Goal: Find specific page/section: Find specific page/section

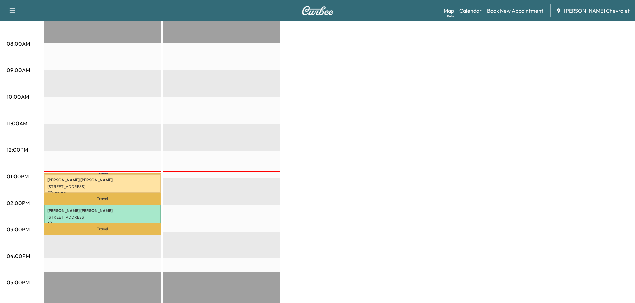
scroll to position [167, 0]
click at [467, 10] on div "Map Beta Calendar Book New Appointment [PERSON_NAME] Chevrolet" at bounding box center [537, 10] width 186 height 13
click at [454, 10] on link "Map Beta" at bounding box center [449, 11] width 10 height 8
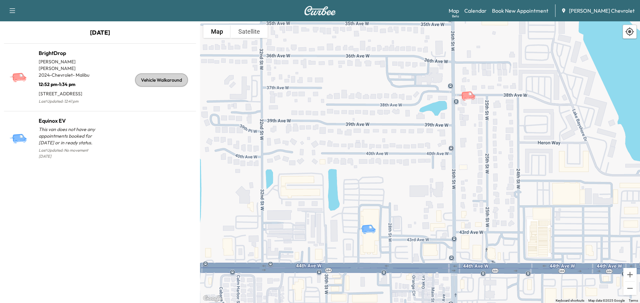
click at [29, 80] on icon at bounding box center [20, 78] width 23 height 12
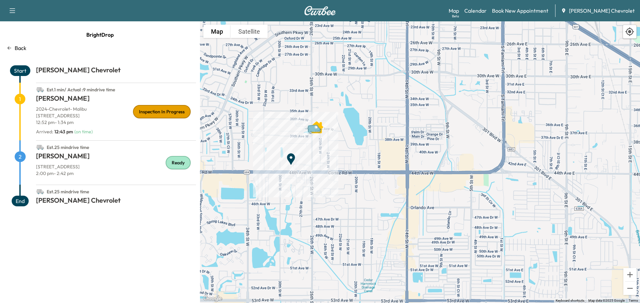
drag, startPoint x: 307, startPoint y: 161, endPoint x: 363, endPoint y: 108, distance: 76.9
click at [363, 108] on div "To activate drag with keyboard, press Alt + Enter. Once in keyboard drag state,…" at bounding box center [420, 162] width 440 height 282
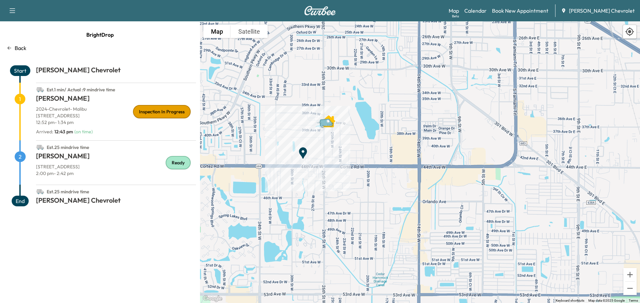
drag, startPoint x: 36, startPoint y: 115, endPoint x: 116, endPoint y: 114, distance: 79.7
click at [116, 114] on p "[STREET_ADDRESS]" at bounding box center [116, 115] width 160 height 7
copy p "[STREET_ADDRESS]"
click at [111, 103] on h1 "[PERSON_NAME]" at bounding box center [116, 100] width 160 height 12
